Goal: Task Accomplishment & Management: Use online tool/utility

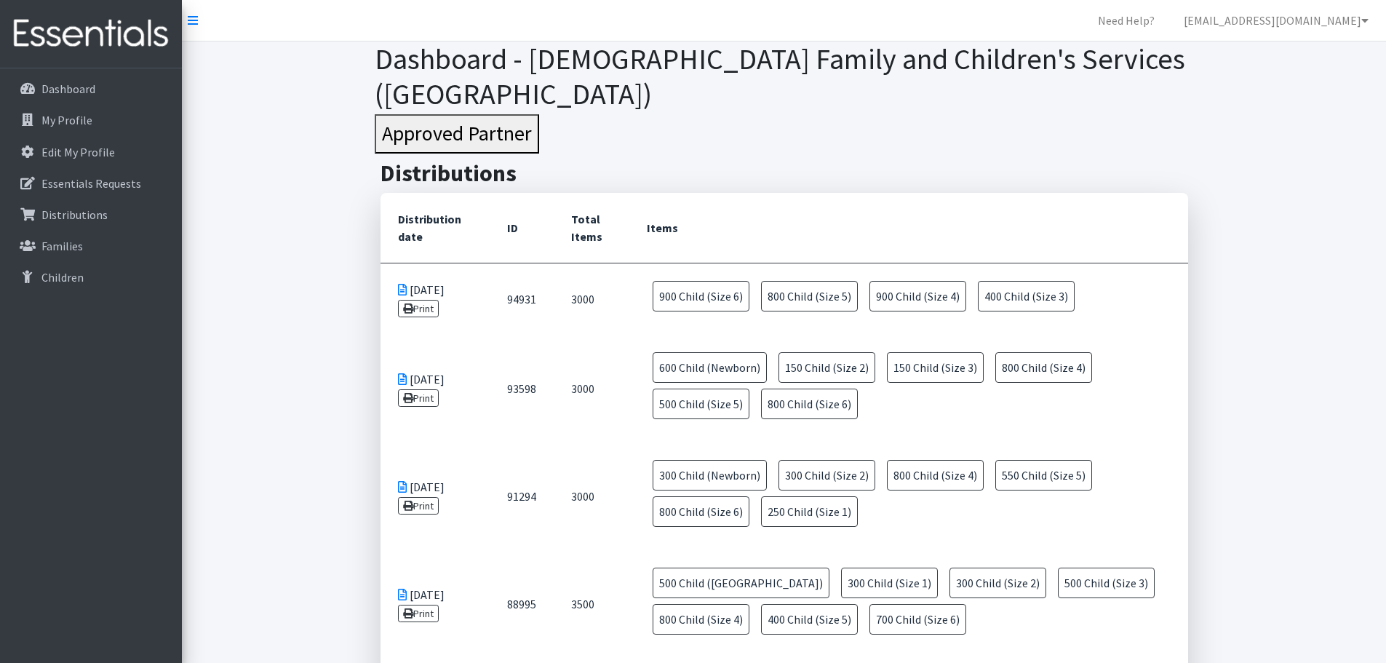
click at [83, 35] on img at bounding box center [91, 33] width 170 height 49
click at [194, 21] on icon at bounding box center [193, 21] width 10 height 12
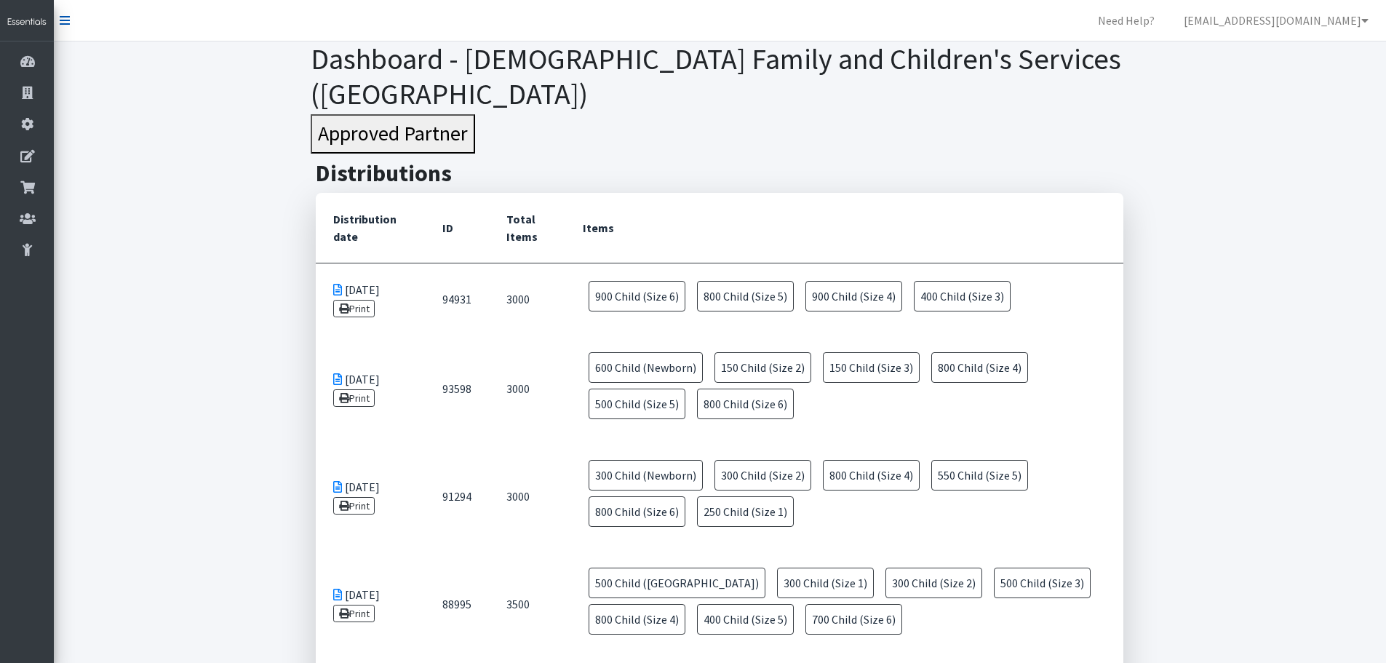
click at [66, 19] on icon at bounding box center [65, 21] width 10 height 12
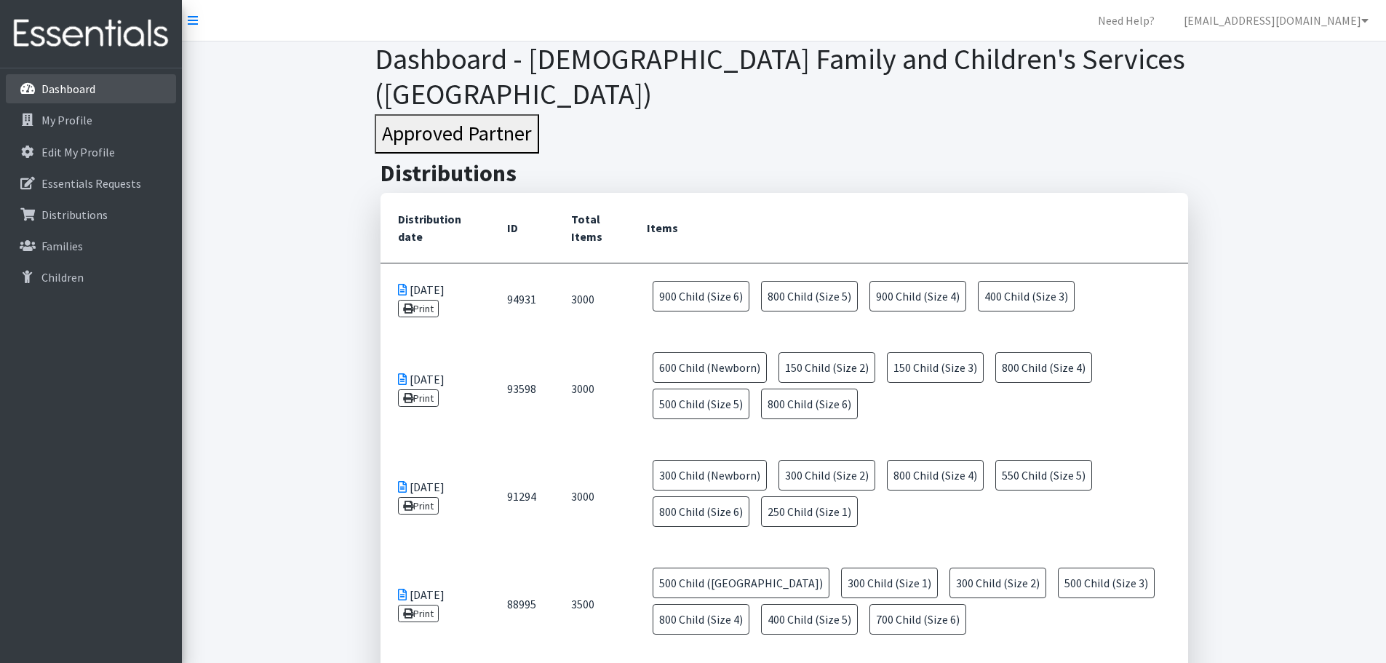
click at [71, 87] on p "Dashboard" at bounding box center [68, 88] width 54 height 15
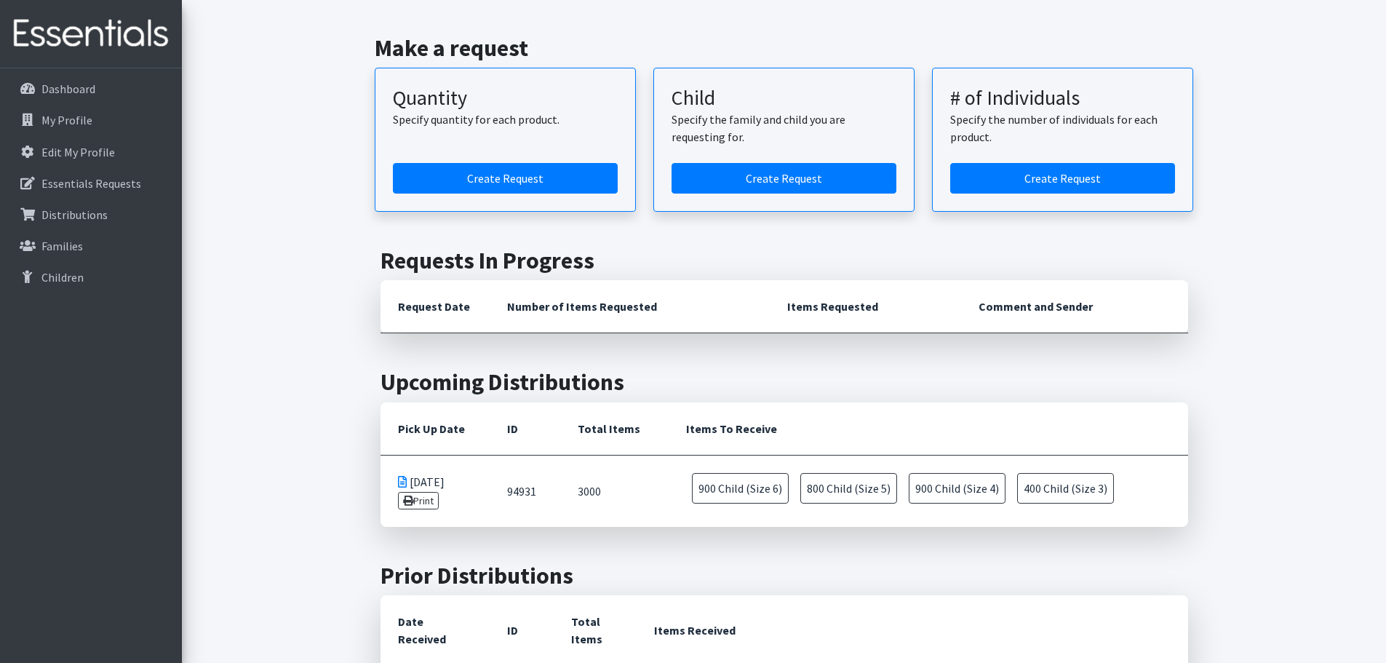
scroll to position [218, 0]
